Goal: Book appointment/travel/reservation

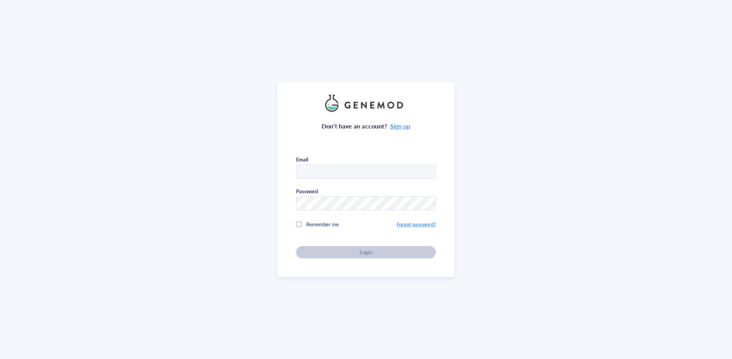
click at [359, 165] on input "text" at bounding box center [365, 172] width 139 height 14
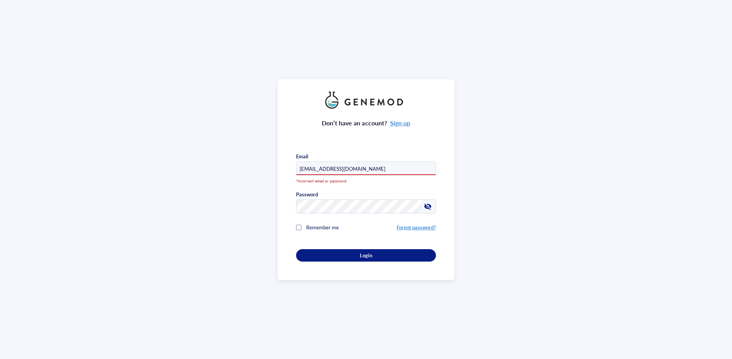
drag, startPoint x: 311, startPoint y: 166, endPoint x: 262, endPoint y: 164, distance: 48.6
click at [262, 164] on div "Don’t have an account? Sign up Email [EMAIL_ADDRESS][DOMAIN_NAME] *Incorrect em…" at bounding box center [366, 179] width 732 height 359
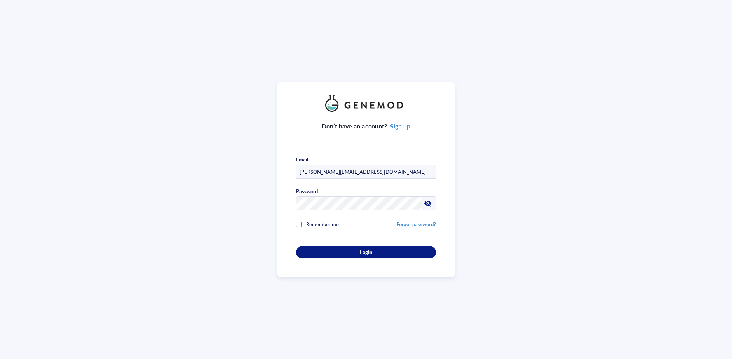
type input "[PERSON_NAME][EMAIL_ADDRESS][DOMAIN_NAME]"
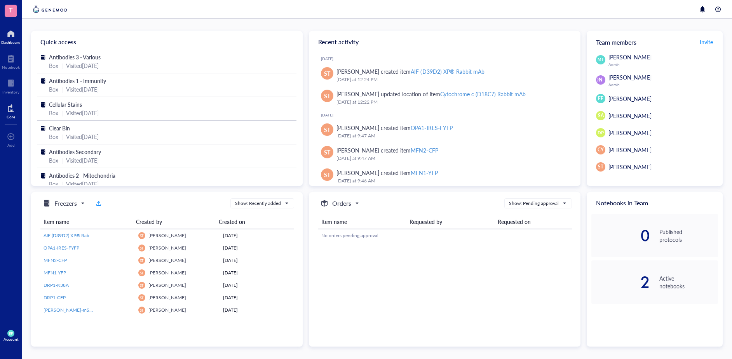
click at [10, 110] on div at bounding box center [11, 108] width 9 height 12
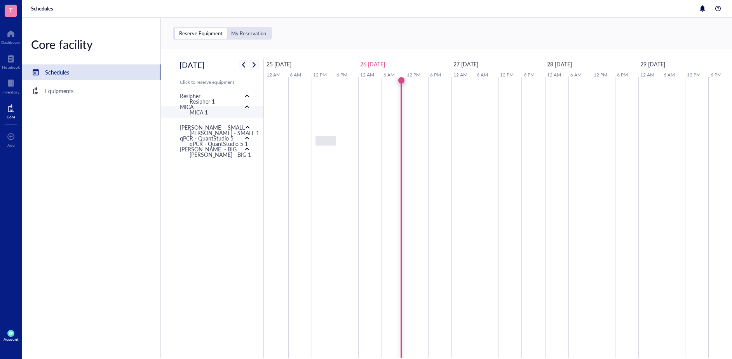
click at [223, 117] on div "MICA 1" at bounding box center [222, 112] width 78 height 12
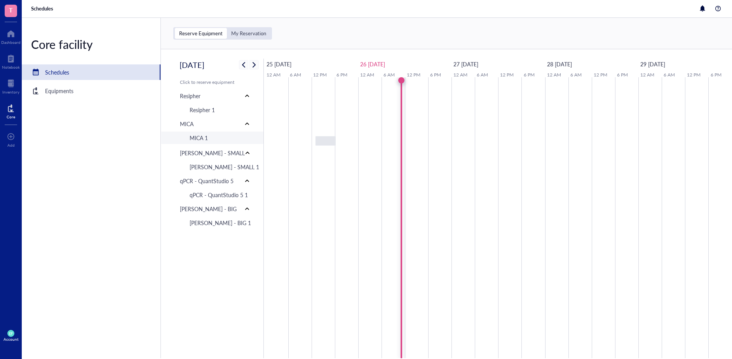
type input "[DATE]"
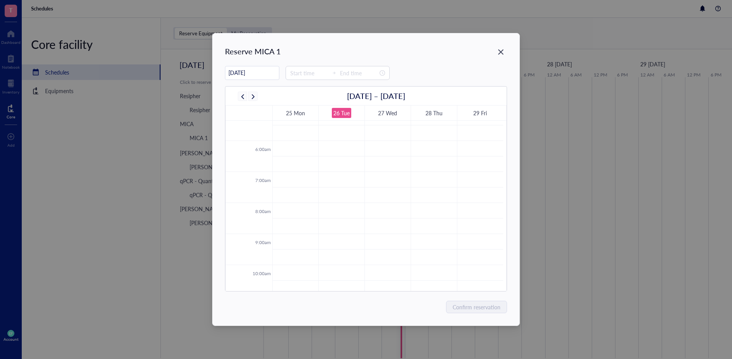
scroll to position [148, 0]
click at [499, 54] on icon "Close" at bounding box center [500, 52] width 7 height 7
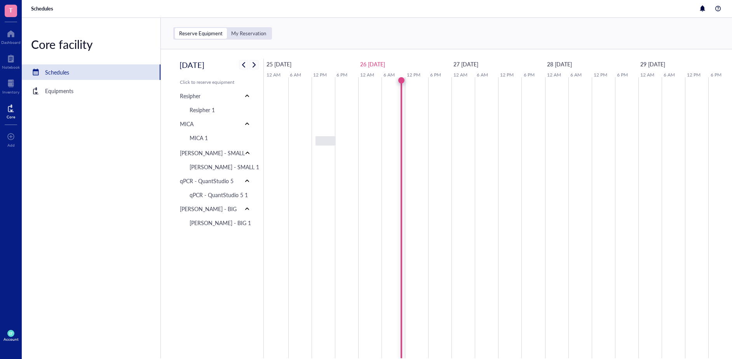
click at [466, 35] on div "Reserve Equipment My Reservation" at bounding box center [446, 33] width 571 height 31
